Goal: Check status

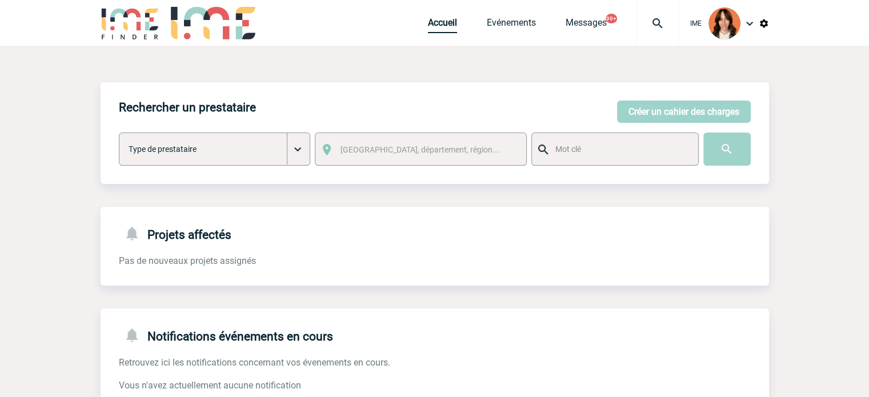
click at [439, 23] on link "Accueil" at bounding box center [442, 25] width 29 height 16
click at [434, 21] on link "Accueil" at bounding box center [442, 25] width 29 height 16
click at [651, 21] on img at bounding box center [657, 24] width 41 height 14
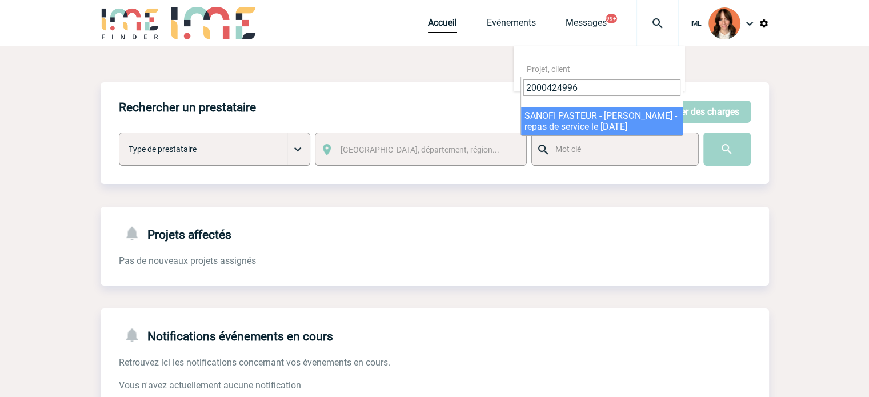
type input "2000424996"
select select "24497"
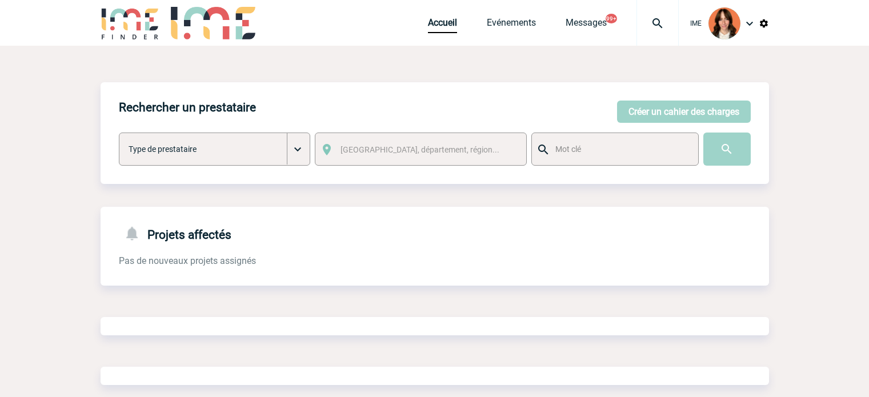
click at [680, 19] on div "IME" at bounding box center [724, 23] width 90 height 46
click at [659, 21] on img at bounding box center [657, 24] width 41 height 14
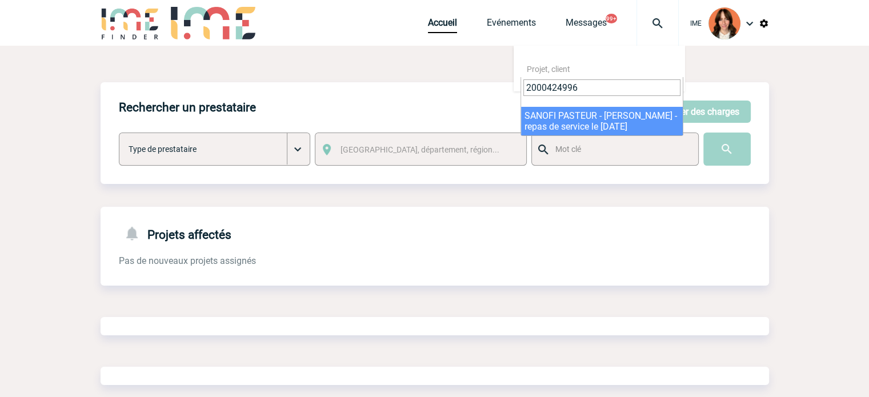
type input "2000424996"
select select "24497"
